Goal: Information Seeking & Learning: Get advice/opinions

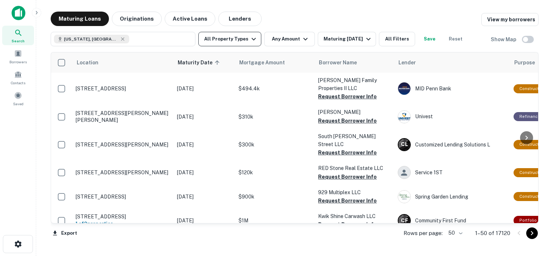
click at [244, 38] on button "All Property Types" at bounding box center [229, 39] width 63 height 14
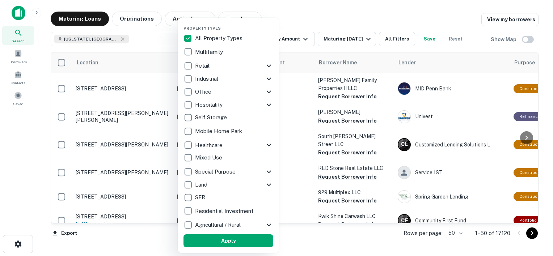
click at [196, 42] on p "All Property Types" at bounding box center [219, 38] width 49 height 9
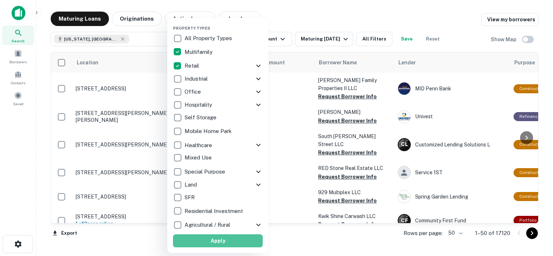
click at [222, 240] on button "Apply" at bounding box center [218, 241] width 90 height 13
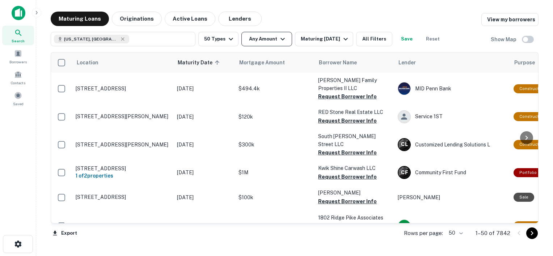
click at [260, 37] on button "Any Amount" at bounding box center [267, 39] width 51 height 14
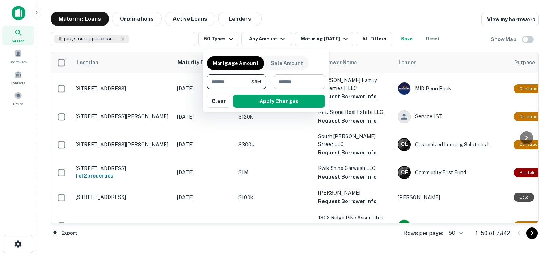
type input "*******"
click at [297, 80] on input "number" at bounding box center [297, 82] width 46 height 14
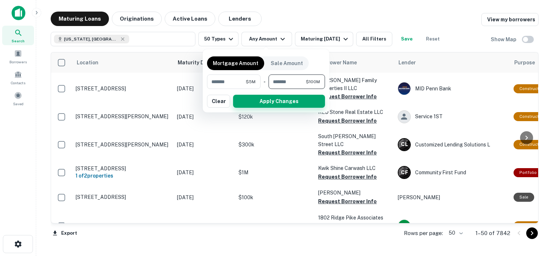
type input "*********"
click at [286, 101] on button "Apply Changes" at bounding box center [279, 101] width 92 height 13
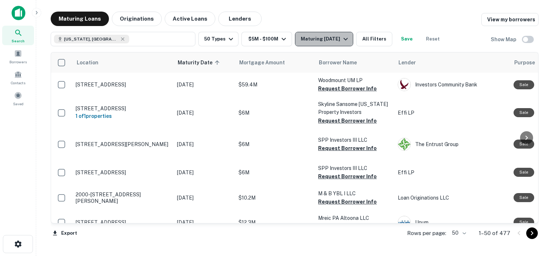
click at [337, 40] on div "Maturing [DATE]" at bounding box center [325, 39] width 49 height 9
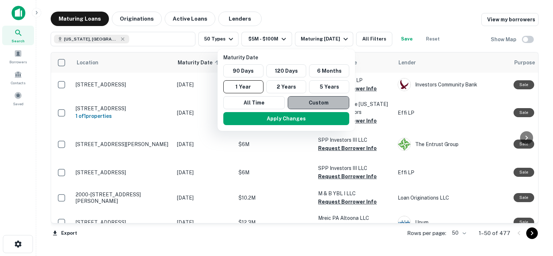
click at [302, 98] on button "Custom" at bounding box center [319, 102] width 62 height 13
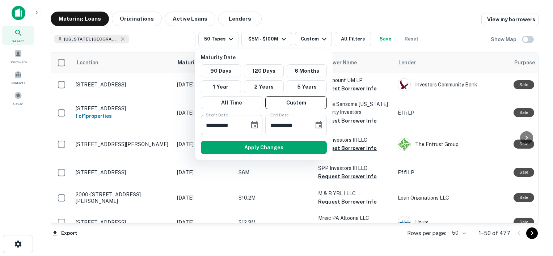
click at [232, 125] on input "**********" at bounding box center [222, 125] width 43 height 20
click at [253, 126] on icon "Choose date, selected date is Sep 26, 2025" at bounding box center [254, 125] width 9 height 9
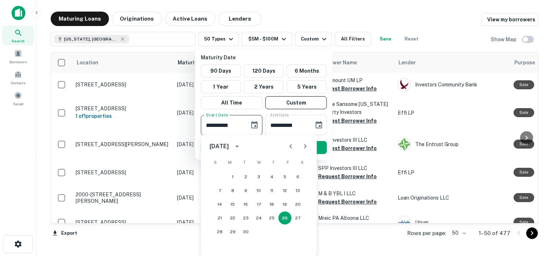
click at [302, 146] on icon "Next month" at bounding box center [305, 146] width 9 height 9
click at [267, 206] on button "13" at bounding box center [271, 204] width 13 height 13
type input "**********"
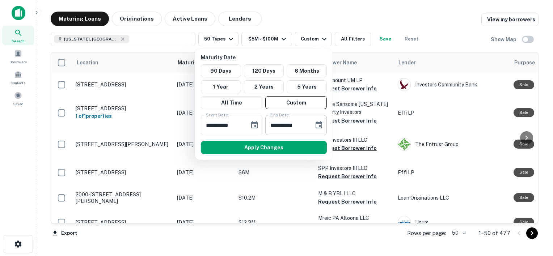
click at [318, 123] on icon "Choose date, selected date is Mar 25, 2026" at bounding box center [319, 124] width 7 height 7
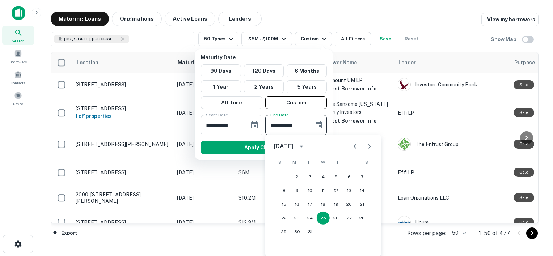
click at [303, 146] on icon "calendar view is open, switch to year view" at bounding box center [302, 147] width 4 height 2
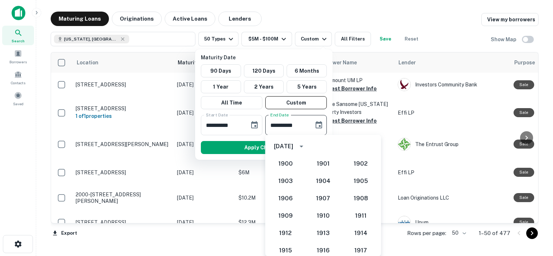
scroll to position [688, 0]
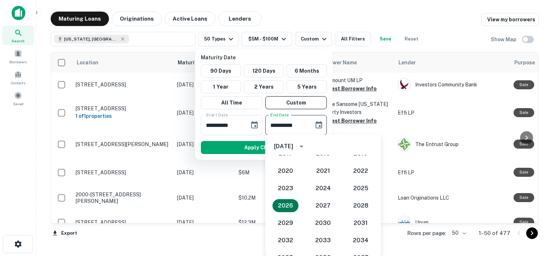
click at [284, 209] on button "2026" at bounding box center [286, 206] width 26 height 13
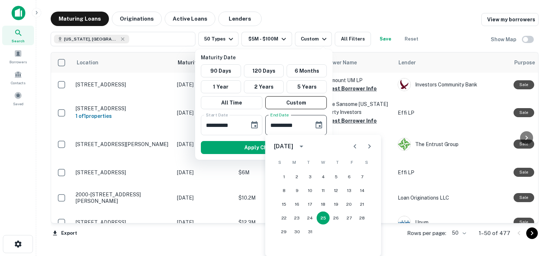
click at [371, 144] on icon "Next month" at bounding box center [369, 146] width 9 height 9
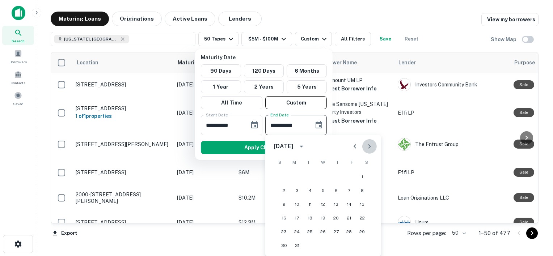
click at [371, 144] on icon "Next month" at bounding box center [369, 146] width 9 height 9
click at [324, 230] on button "30" at bounding box center [323, 232] width 13 height 13
type input "**********"
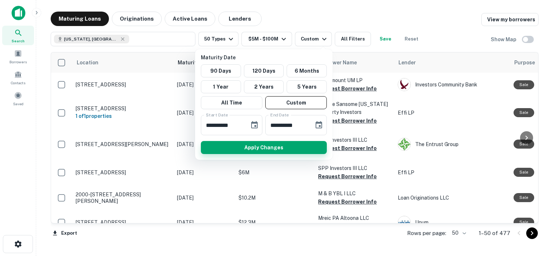
click at [240, 145] on button "Apply Changes" at bounding box center [264, 147] width 126 height 13
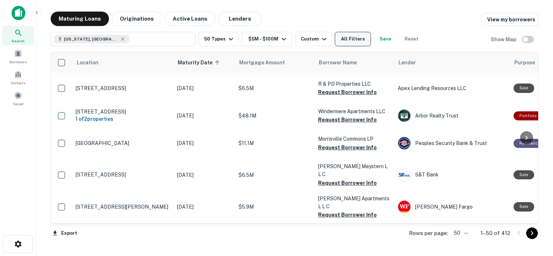
click at [350, 40] on button "All Filters" at bounding box center [353, 39] width 36 height 14
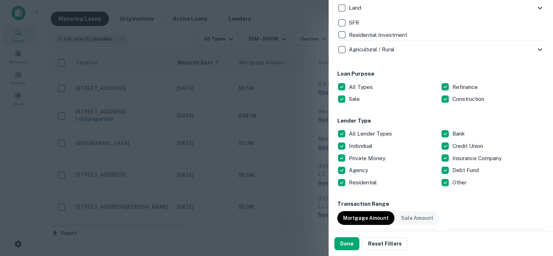
scroll to position [343, 0]
click at [361, 135] on p "All Lender Types" at bounding box center [371, 134] width 45 height 9
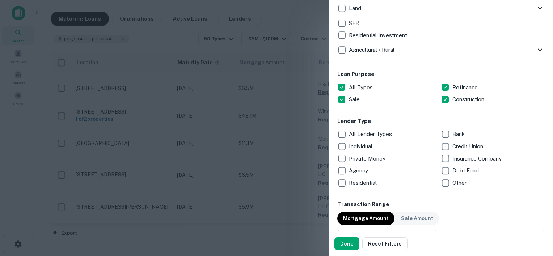
click at [355, 149] on p "Individual" at bounding box center [361, 146] width 25 height 9
click at [461, 169] on p "Debt Fund" at bounding box center [467, 171] width 28 height 9
click at [355, 156] on p "Private Money" at bounding box center [368, 159] width 38 height 9
click at [351, 239] on button "Done" at bounding box center [347, 244] width 25 height 13
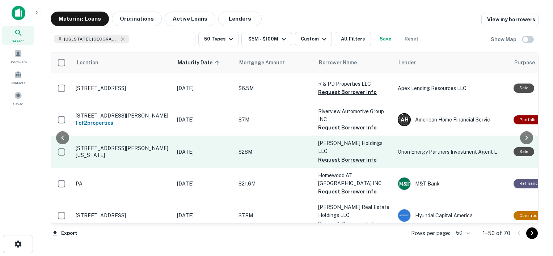
scroll to position [0, 77]
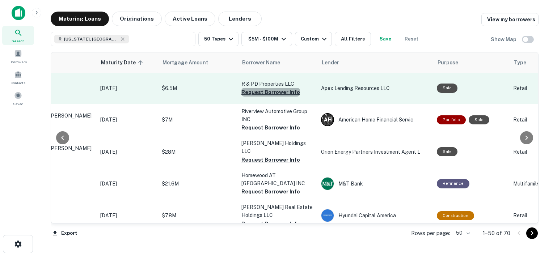
click at [274, 92] on button "Request Borrower Info" at bounding box center [271, 92] width 59 height 9
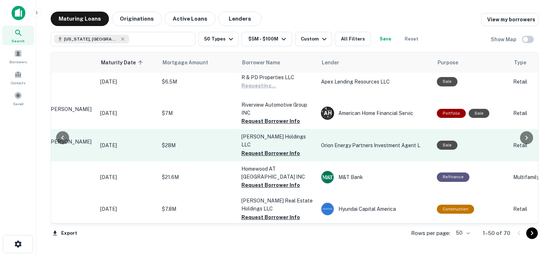
scroll to position [7, 77]
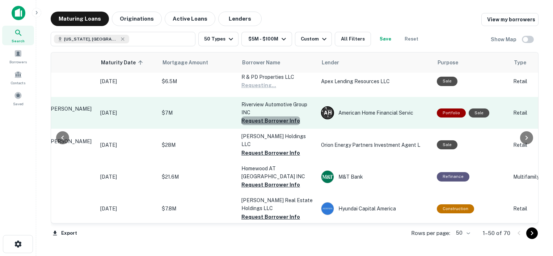
click at [274, 120] on button "Request Borrower Info" at bounding box center [271, 121] width 59 height 9
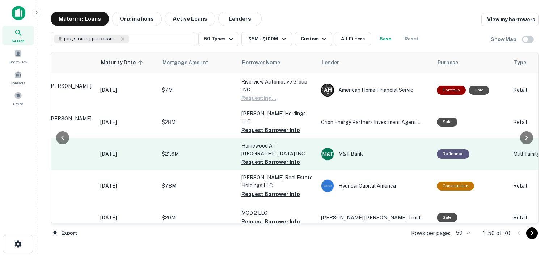
scroll to position [30, 77]
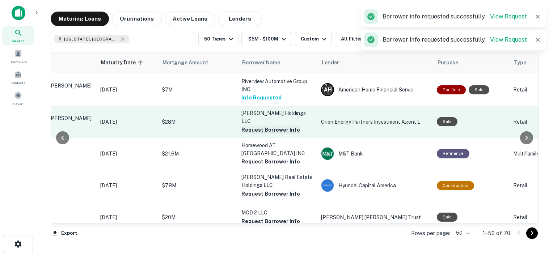
click at [266, 126] on button "Request Borrower Info" at bounding box center [271, 130] width 59 height 9
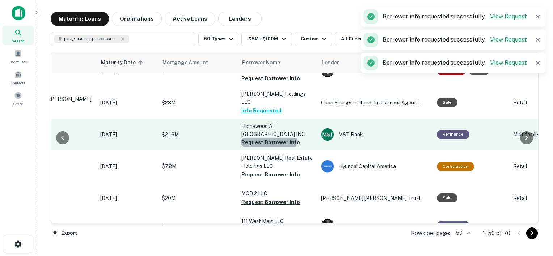
click at [259, 138] on button "Request Borrower Info" at bounding box center [271, 142] width 59 height 9
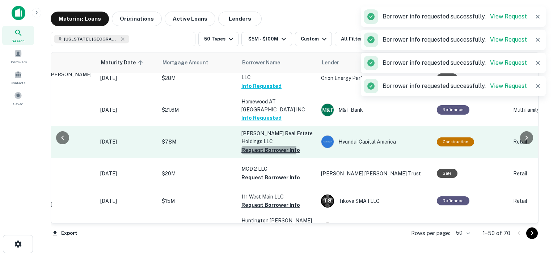
click at [259, 146] on button "Request Borrower Info" at bounding box center [271, 150] width 59 height 9
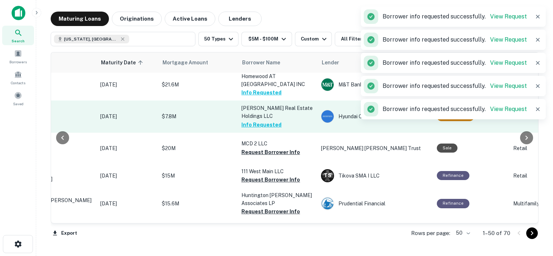
scroll to position [100, 77]
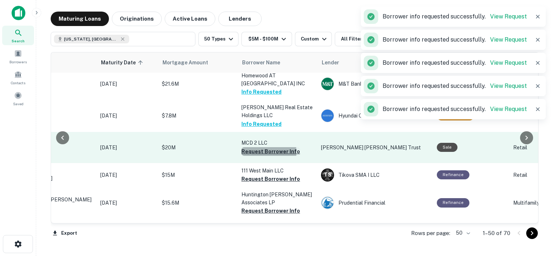
click at [250, 147] on button "Request Borrower Info" at bounding box center [271, 151] width 59 height 9
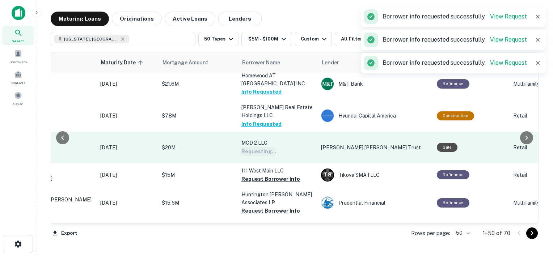
scroll to position [116, 77]
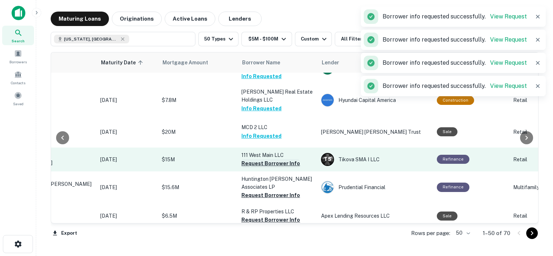
click at [255, 159] on button "Request Borrower Info" at bounding box center [271, 163] width 59 height 9
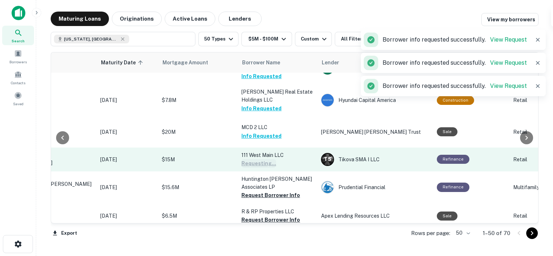
scroll to position [140, 77]
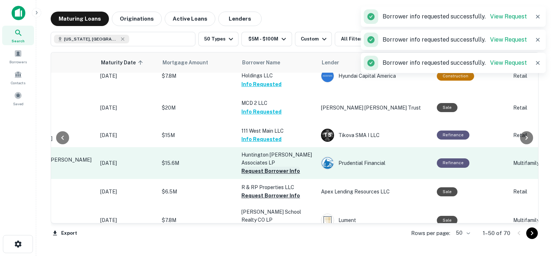
click at [261, 167] on button "Request Borrower Info" at bounding box center [271, 171] width 59 height 9
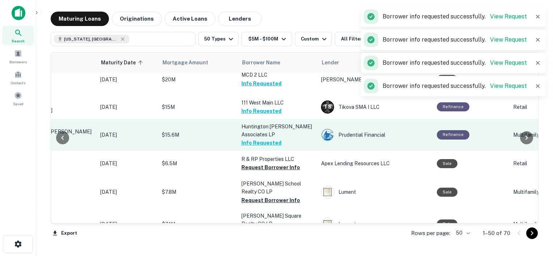
scroll to position [169, 77]
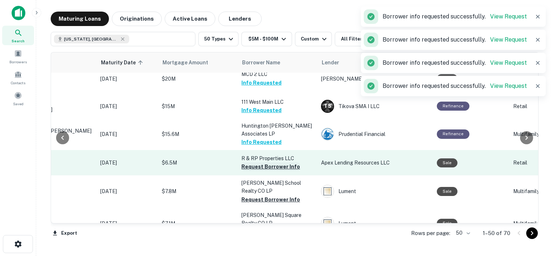
click at [267, 163] on button "Request Borrower Info" at bounding box center [271, 167] width 59 height 9
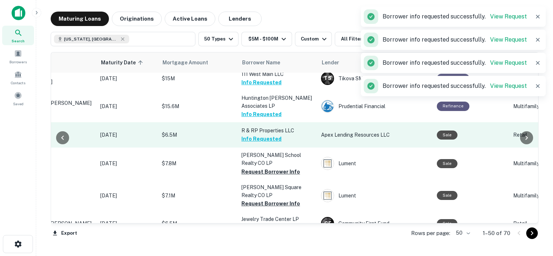
scroll to position [201, 77]
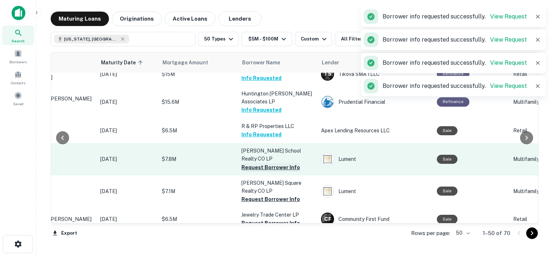
click at [266, 163] on button "Request Borrower Info" at bounding box center [271, 167] width 59 height 9
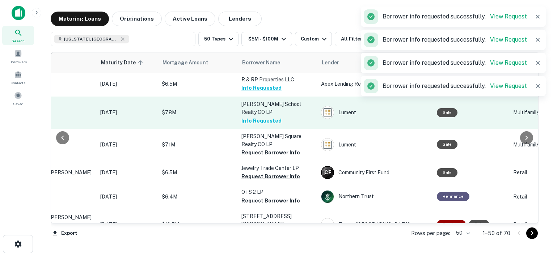
scroll to position [248, 77]
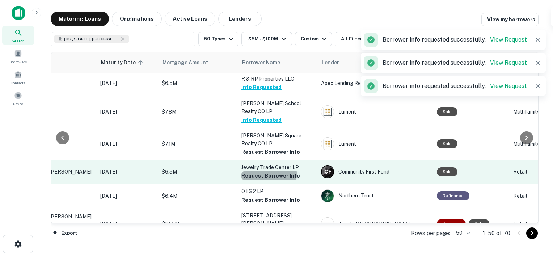
click at [262, 172] on button "Request Borrower Info" at bounding box center [271, 176] width 59 height 9
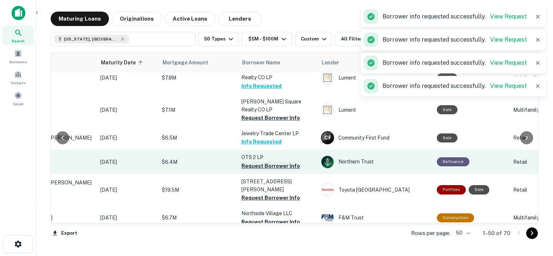
click at [260, 162] on button "Request Borrower Info" at bounding box center [271, 166] width 59 height 9
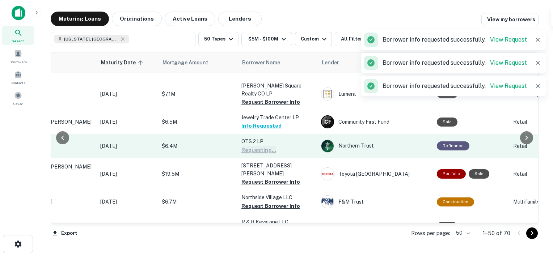
scroll to position [302, 77]
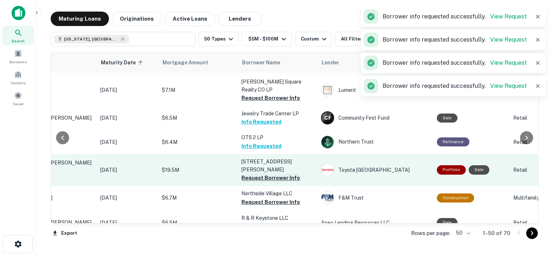
click at [262, 174] on button "Request Borrower Info" at bounding box center [271, 178] width 59 height 9
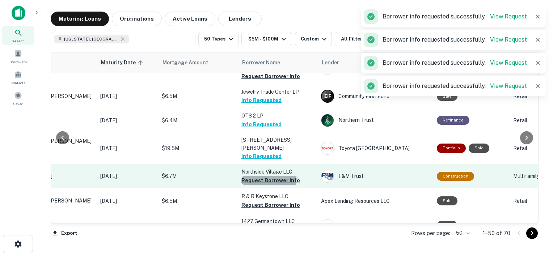
click at [261, 176] on button "Request Borrower Info" at bounding box center [271, 180] width 59 height 9
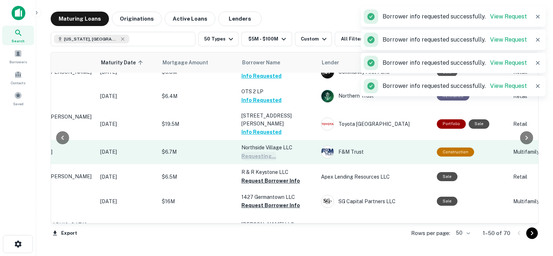
scroll to position [349, 77]
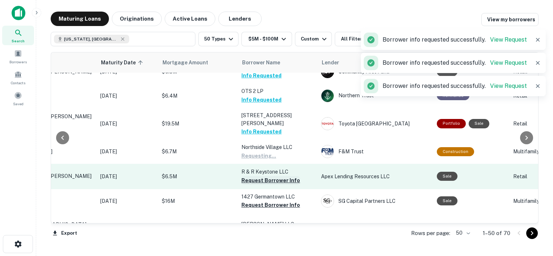
click at [256, 176] on button "Request Borrower Info" at bounding box center [271, 180] width 59 height 9
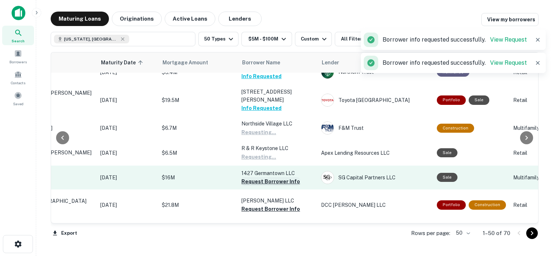
click at [254, 177] on button "Request Borrower Info" at bounding box center [271, 181] width 59 height 9
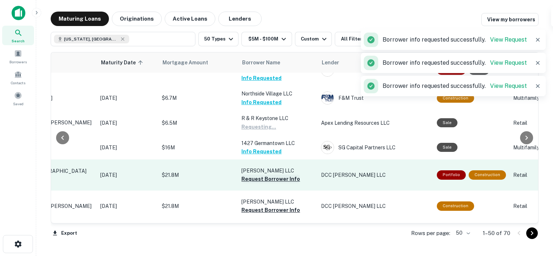
click at [258, 175] on button "Request Borrower Info" at bounding box center [271, 179] width 59 height 9
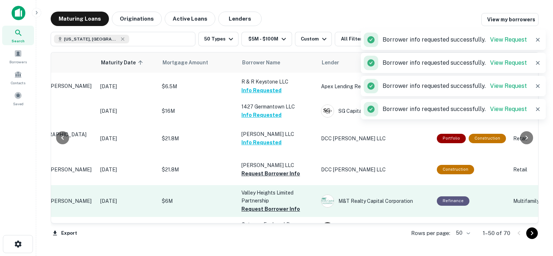
scroll to position [475, 77]
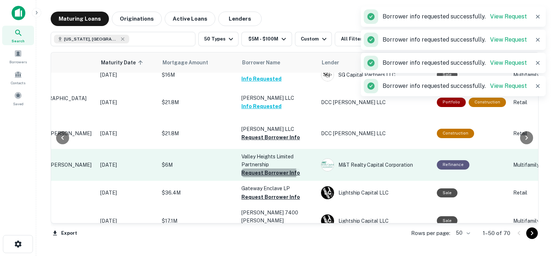
click at [264, 169] on button "Request Borrower Info" at bounding box center [271, 173] width 59 height 9
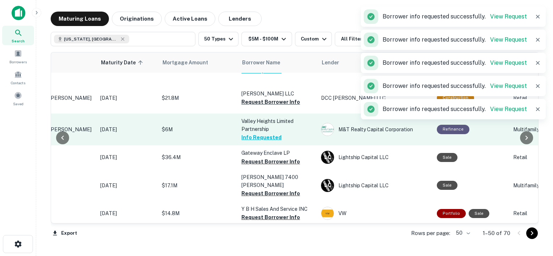
scroll to position [513, 77]
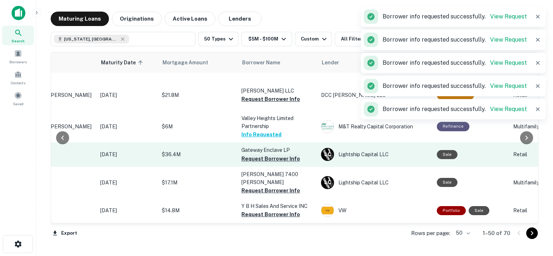
click at [261, 155] on button "Request Borrower Info" at bounding box center [271, 159] width 59 height 9
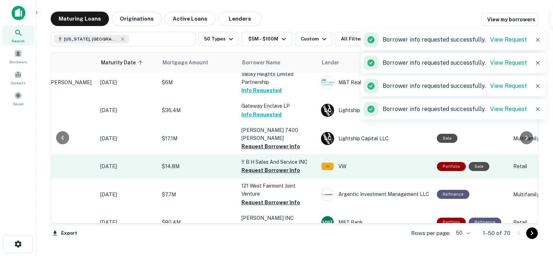
click at [255, 166] on button "Request Borrower Info" at bounding box center [271, 170] width 59 height 9
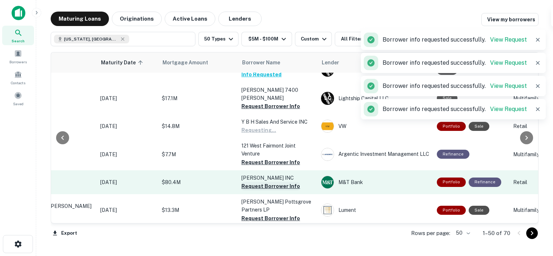
scroll to position [598, 77]
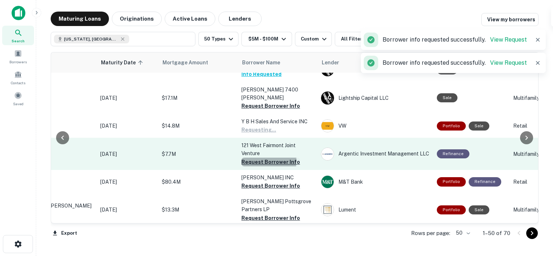
click at [249, 158] on button "Request Borrower Info" at bounding box center [271, 162] width 59 height 9
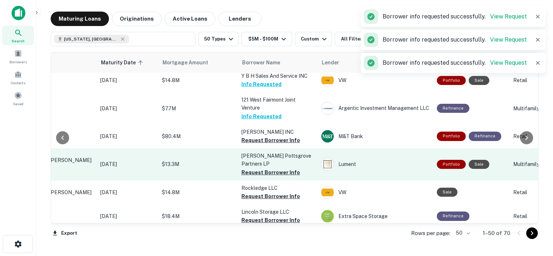
scroll to position [671, 77]
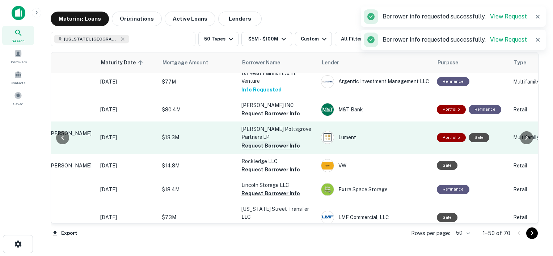
click at [269, 142] on button "Request Borrower Info" at bounding box center [271, 146] width 59 height 9
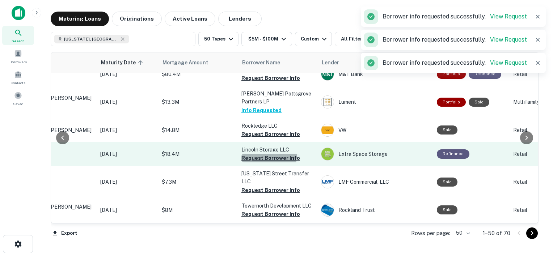
click at [260, 154] on button "Request Borrower Info" at bounding box center [271, 158] width 59 height 9
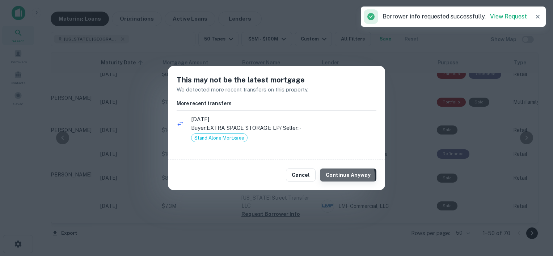
click at [341, 177] on button "Continue Anyway" at bounding box center [348, 175] width 56 height 13
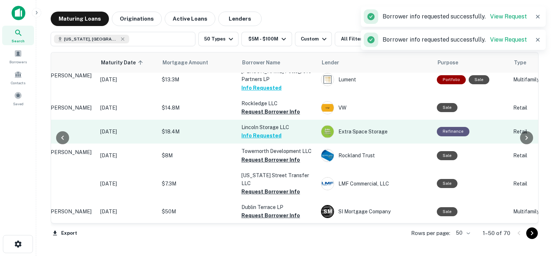
scroll to position [731, 77]
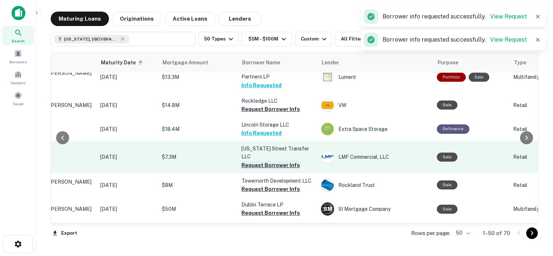
click at [268, 161] on button "Request Borrower Info" at bounding box center [271, 165] width 59 height 9
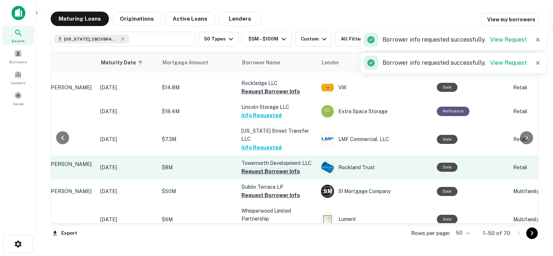
click at [266, 167] on button "Request Borrower Info" at bounding box center [271, 171] width 59 height 9
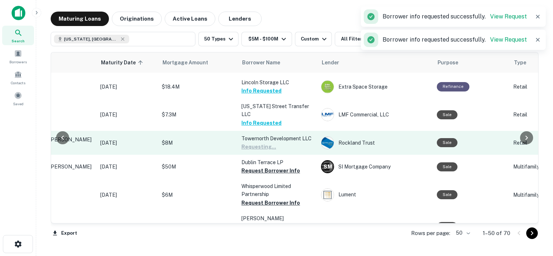
scroll to position [773, 77]
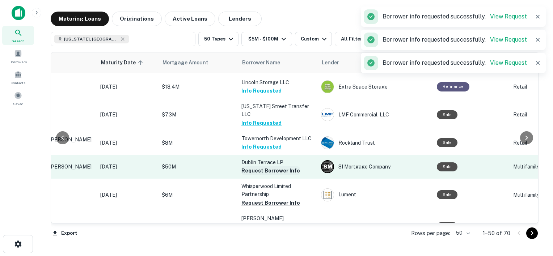
click at [271, 167] on button "Request Borrower Info" at bounding box center [271, 171] width 59 height 9
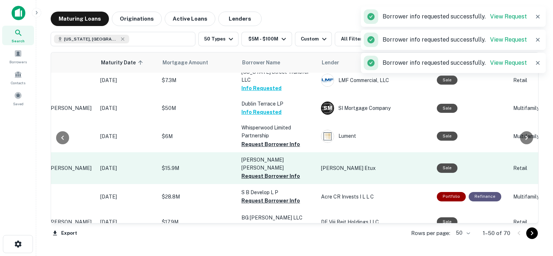
scroll to position [833, 77]
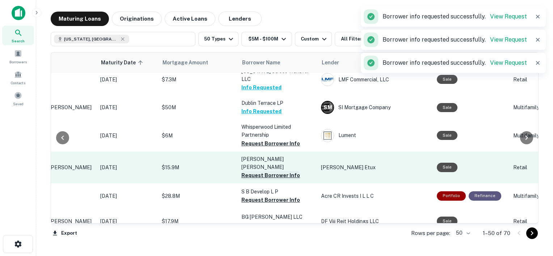
click at [266, 171] on button "Request Borrower Info" at bounding box center [271, 175] width 59 height 9
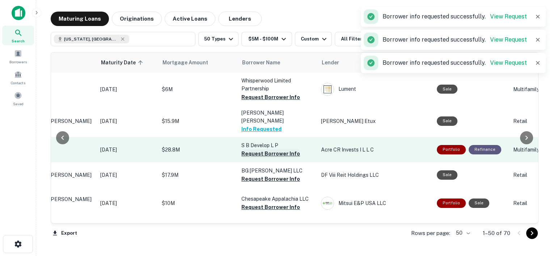
click at [267, 150] on button "Request Borrower Info" at bounding box center [271, 154] width 59 height 9
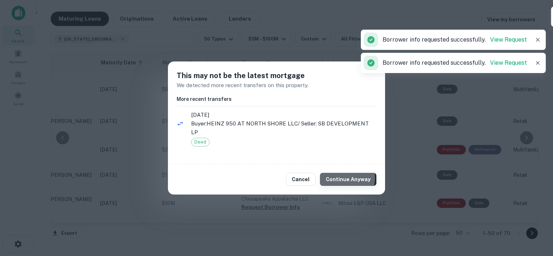
click at [333, 173] on button "Continue Anyway" at bounding box center [348, 179] width 56 height 13
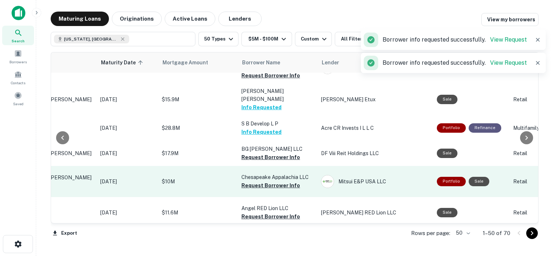
scroll to position [903, 77]
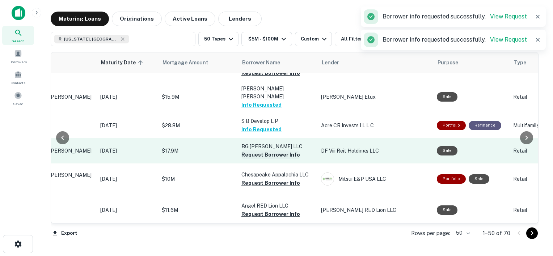
click at [264, 151] on button "Request Borrower Info" at bounding box center [271, 155] width 59 height 9
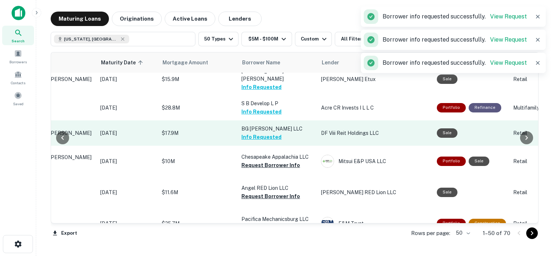
scroll to position [928, 77]
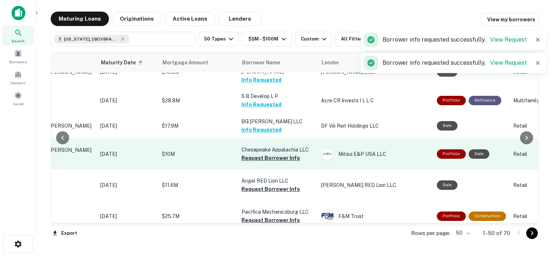
click at [272, 154] on button "Request Borrower Info" at bounding box center [271, 158] width 59 height 9
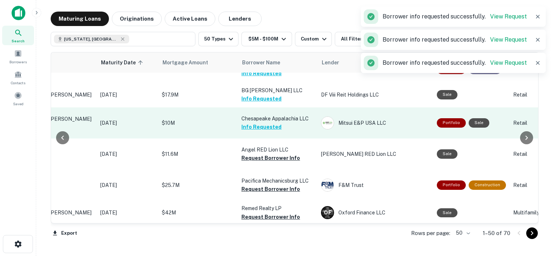
scroll to position [960, 77]
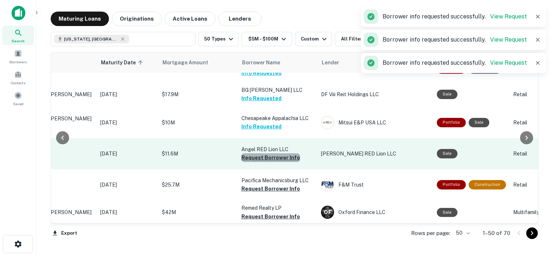
click at [270, 154] on button "Request Borrower Info" at bounding box center [271, 158] width 59 height 9
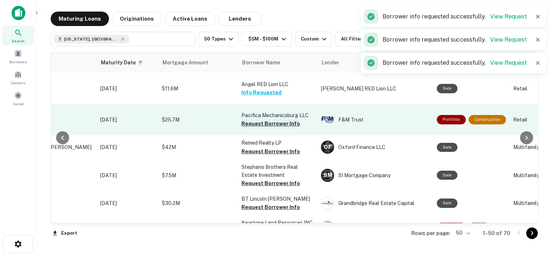
scroll to position [1025, 77]
click at [271, 122] on button "Request Borrower Info" at bounding box center [271, 123] width 59 height 9
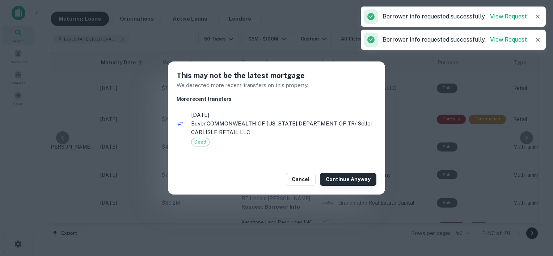
click at [340, 178] on button "Continue Anyway" at bounding box center [348, 179] width 56 height 13
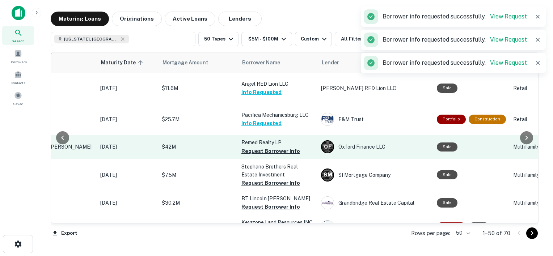
scroll to position [0, 0]
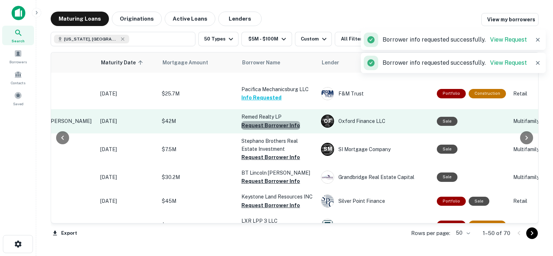
click at [277, 130] on button "Request Borrower Info" at bounding box center [271, 125] width 59 height 9
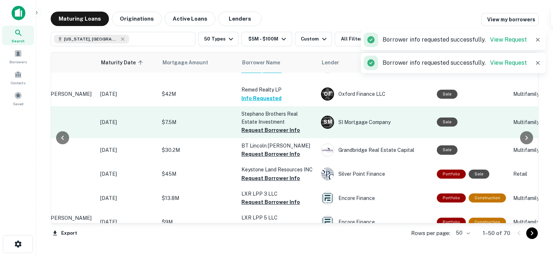
click at [268, 135] on button "Request Borrower Info" at bounding box center [271, 130] width 59 height 9
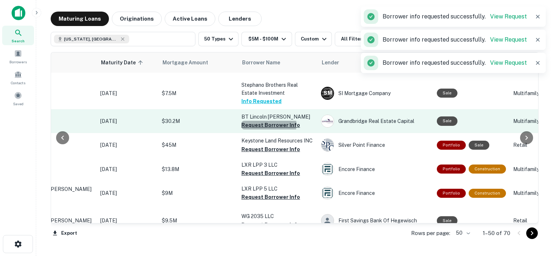
click at [262, 130] on button "Request Borrower Info" at bounding box center [271, 125] width 59 height 9
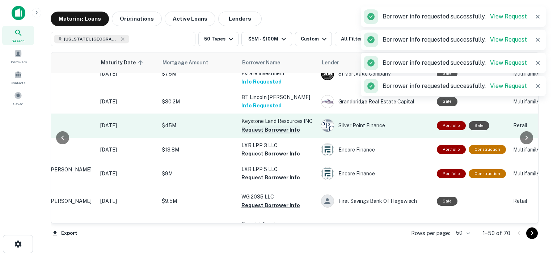
click at [260, 134] on button "Request Borrower Info" at bounding box center [271, 130] width 59 height 9
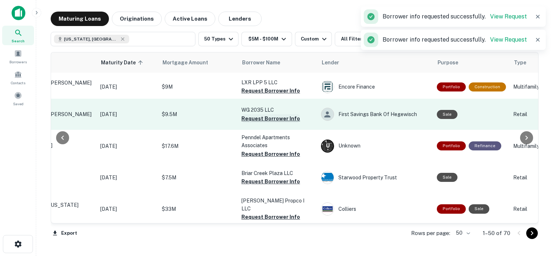
click at [254, 123] on button "Request Borrower Info" at bounding box center [271, 118] width 59 height 9
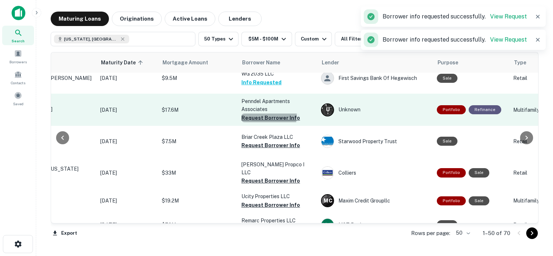
click at [265, 122] on button "Request Borrower Info" at bounding box center [271, 118] width 59 height 9
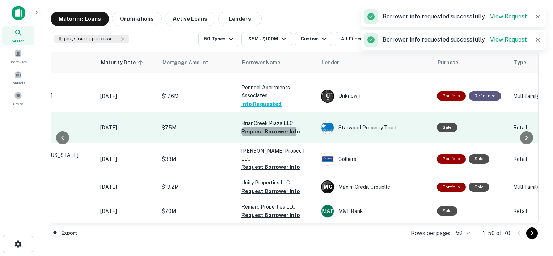
click at [268, 136] on button "Request Borrower Info" at bounding box center [271, 131] width 59 height 9
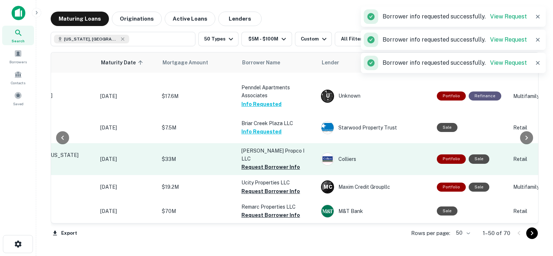
click at [258, 163] on button "Request Borrower Info" at bounding box center [271, 167] width 59 height 9
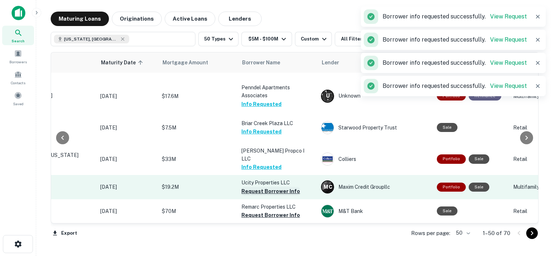
click at [265, 187] on button "Request Borrower Info" at bounding box center [271, 191] width 59 height 9
